Goal: Transaction & Acquisition: Subscribe to service/newsletter

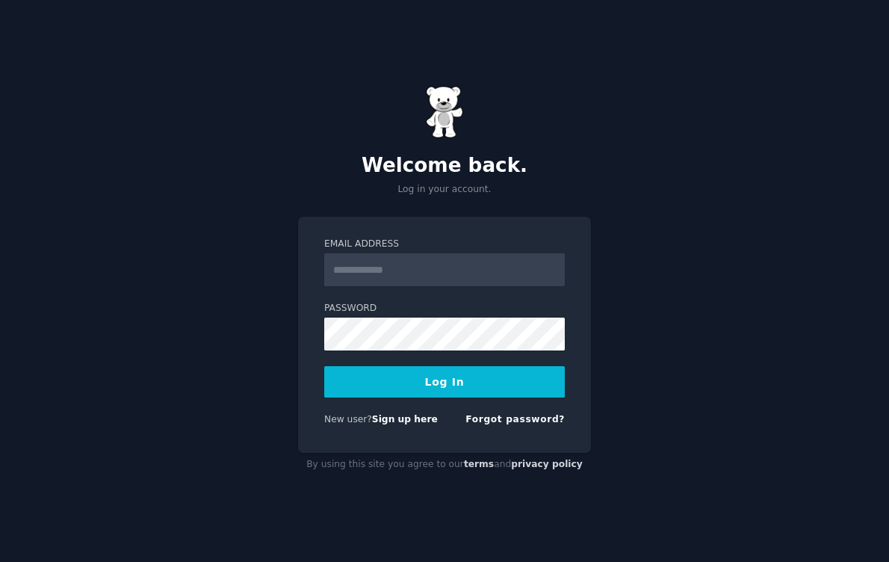
click at [432, 266] on input "Email Address" at bounding box center [444, 269] width 241 height 33
click at [513, 418] on link "Forgot password?" at bounding box center [515, 419] width 99 height 10
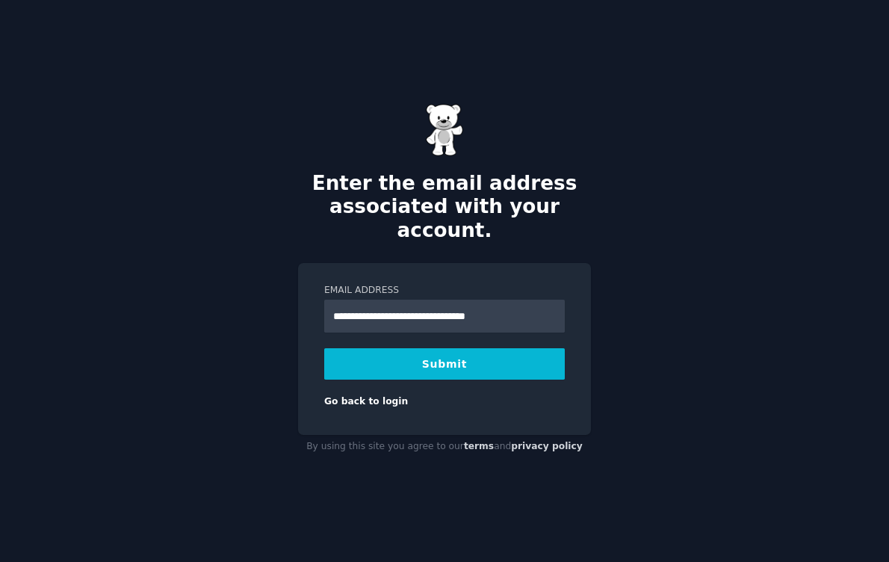
type input "**********"
click at [466, 364] on button "Submit" at bounding box center [444, 363] width 241 height 31
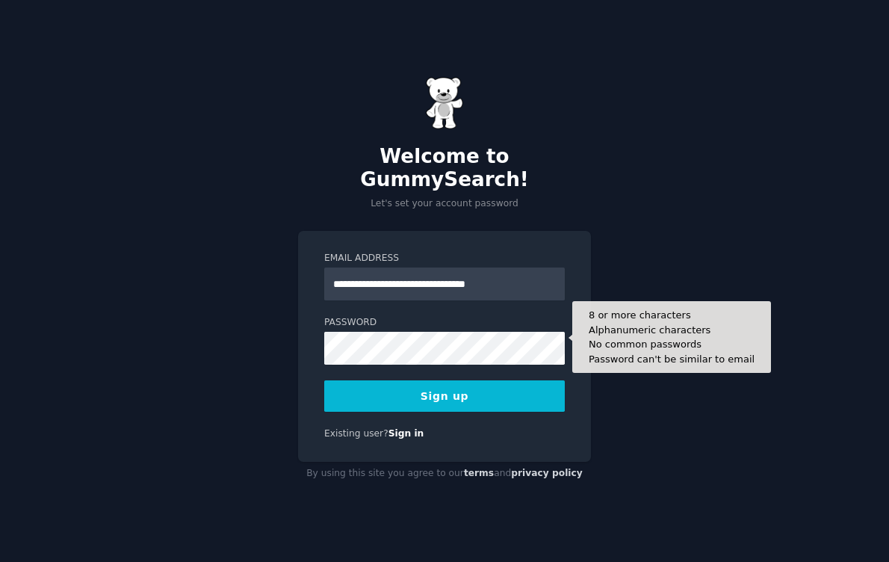
type input "**********"
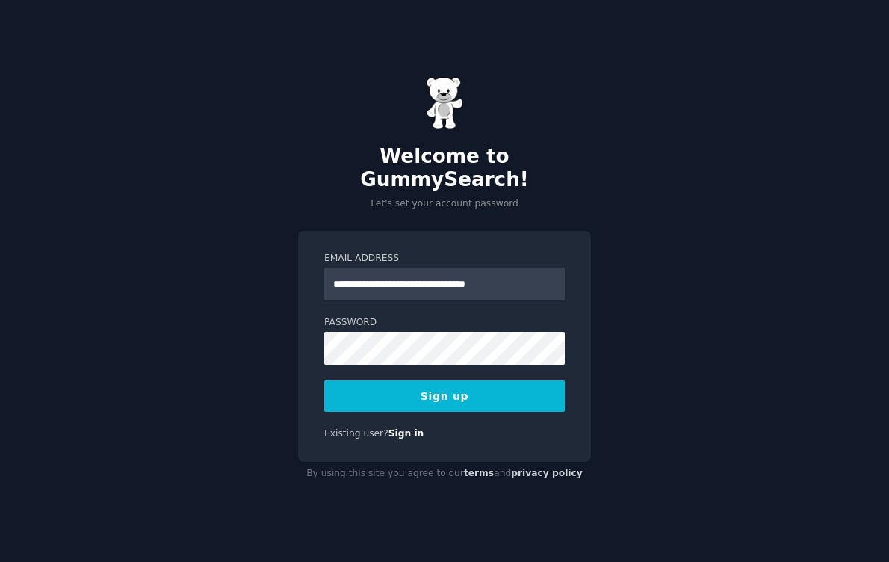
click at [486, 381] on button "Sign up" at bounding box center [444, 395] width 241 height 31
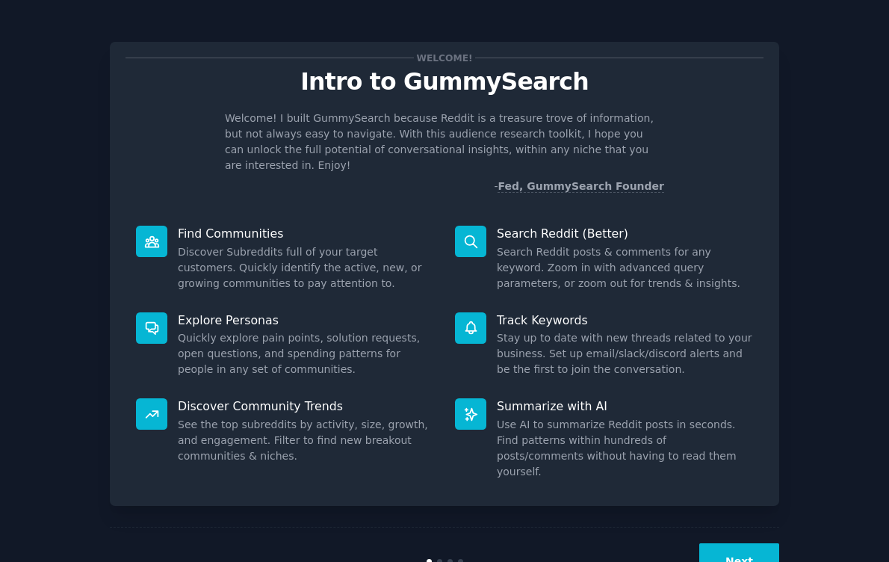
click at [737, 543] on button "Next" at bounding box center [739, 561] width 80 height 37
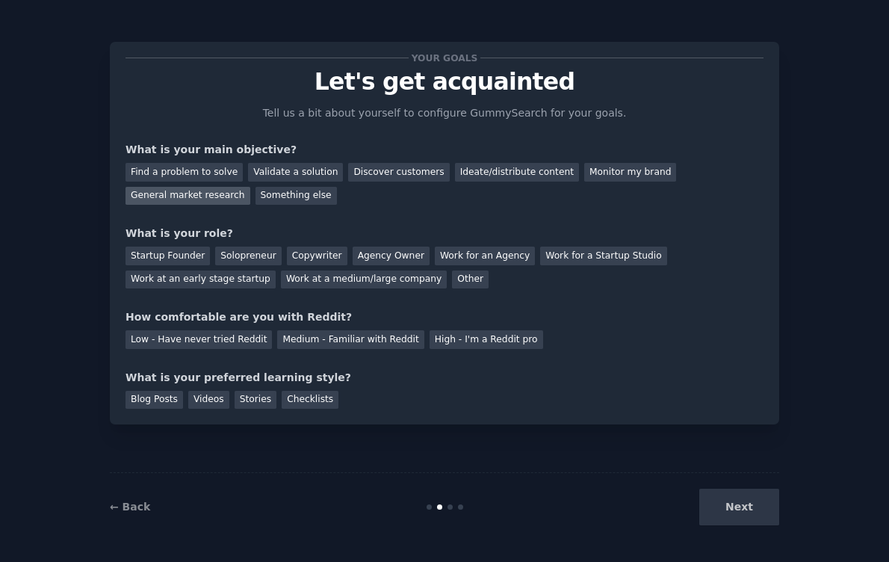
click at [174, 197] on div "General market research" at bounding box center [188, 196] width 125 height 19
click at [457, 283] on div "Other" at bounding box center [470, 279] width 37 height 19
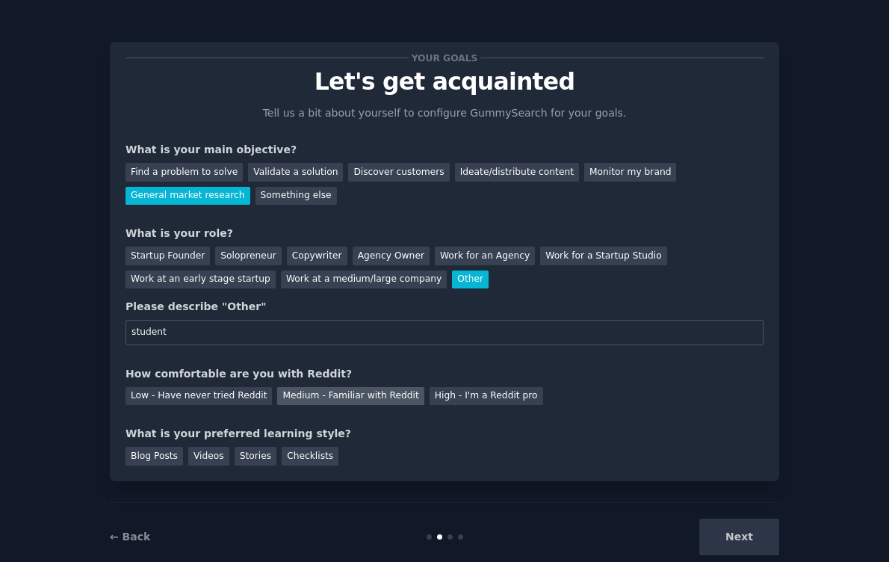
type input "student"
click at [352, 394] on div "Medium - Familiar with Reddit" at bounding box center [350, 396] width 146 height 19
click at [752, 533] on div "Next" at bounding box center [667, 537] width 223 height 37
click at [208, 457] on div "Videos" at bounding box center [208, 456] width 41 height 19
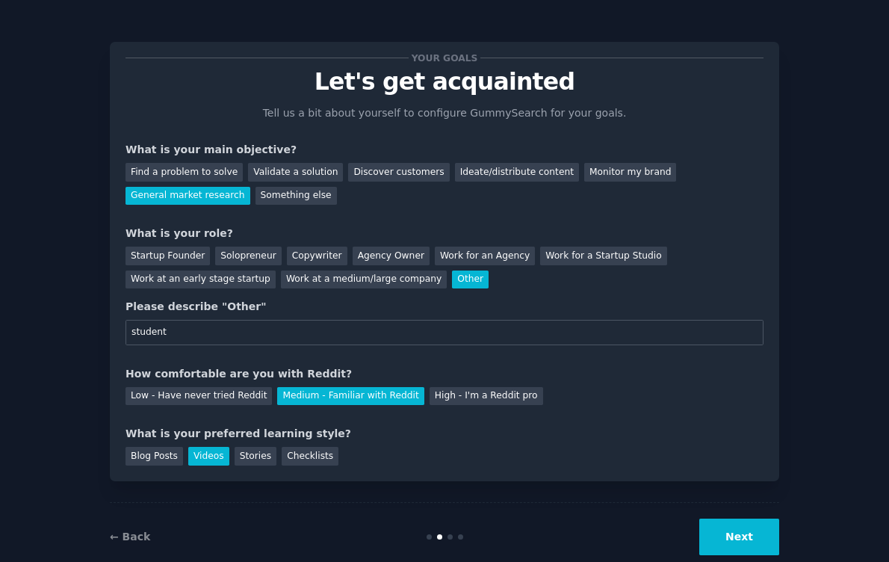
click at [744, 529] on button "Next" at bounding box center [739, 537] width 80 height 37
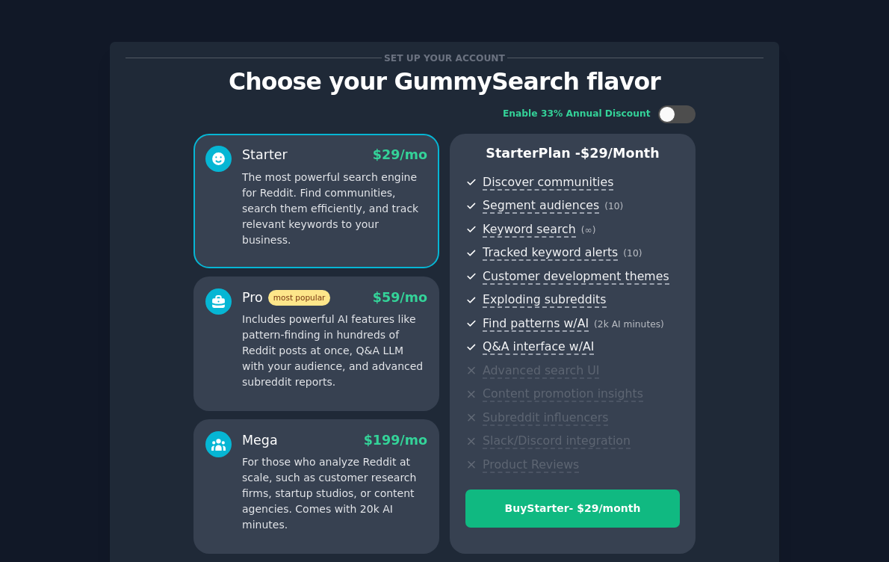
click at [711, 326] on div "Enable 33% Annual Discount Starter $ 29 /mo The most powerful search engine for…" at bounding box center [445, 329] width 638 height 469
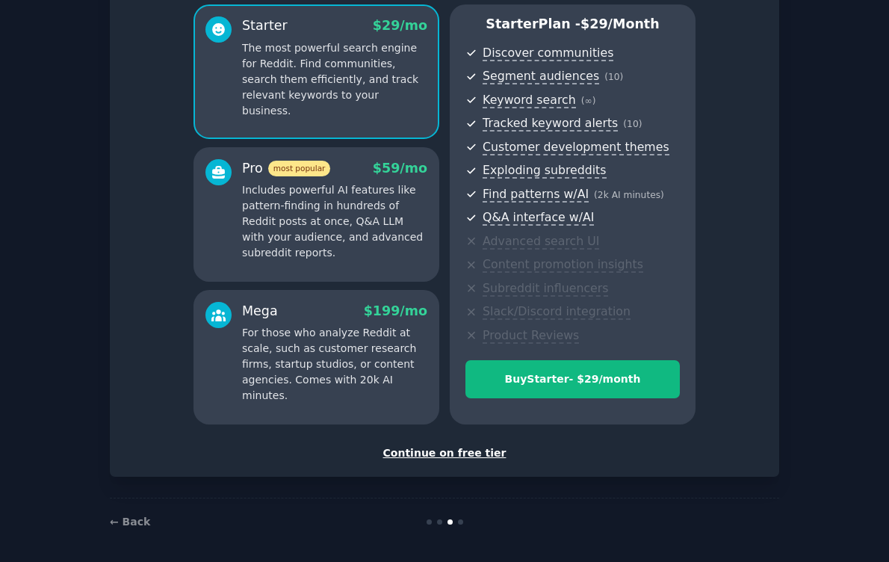
scroll to position [129, 0]
